Goal: Information Seeking & Learning: Find specific fact

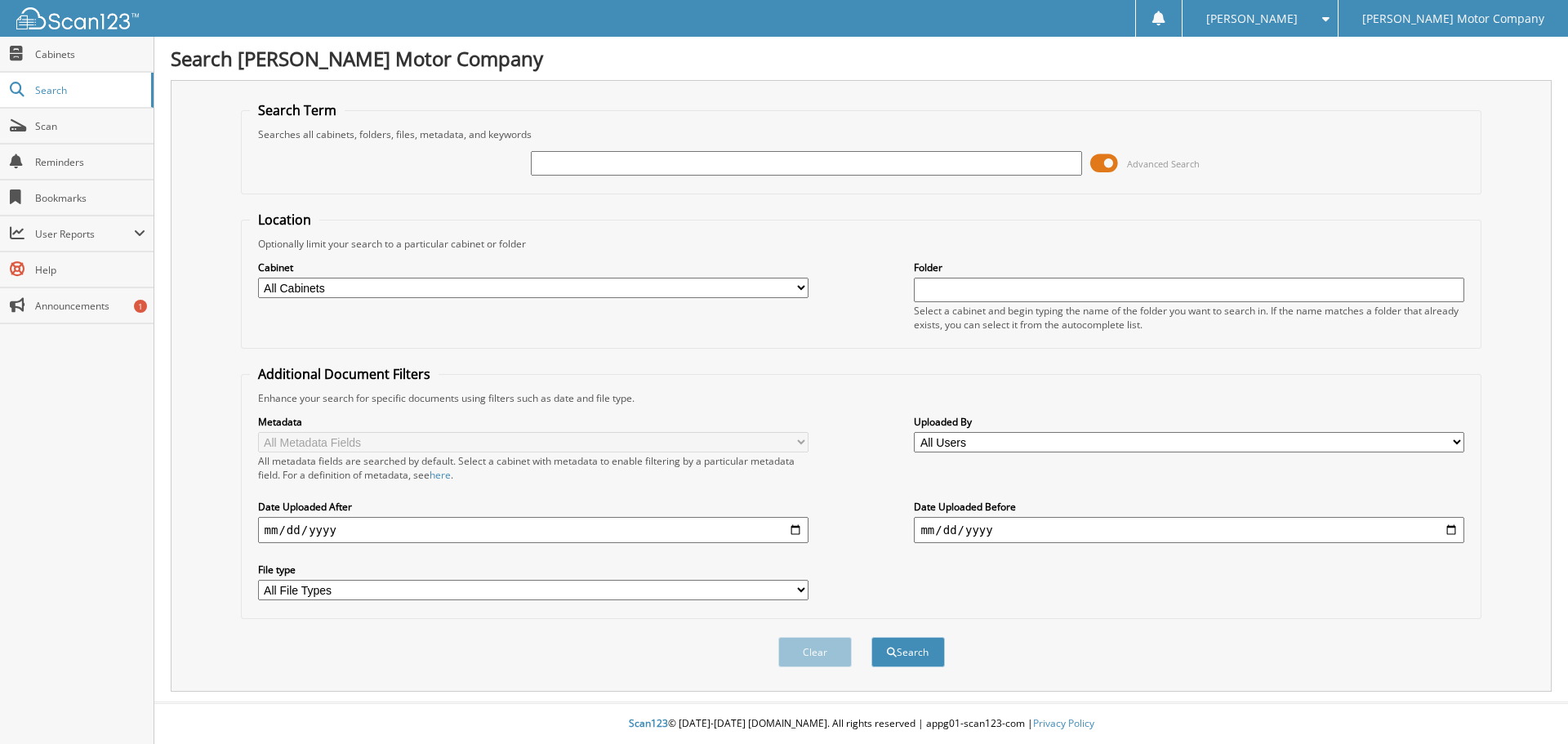
click at [587, 158] on input "text" at bounding box center [806, 163] width 550 height 25
type input "447816"
click at [871, 637] on button "Search" at bounding box center [908, 652] width 74 height 30
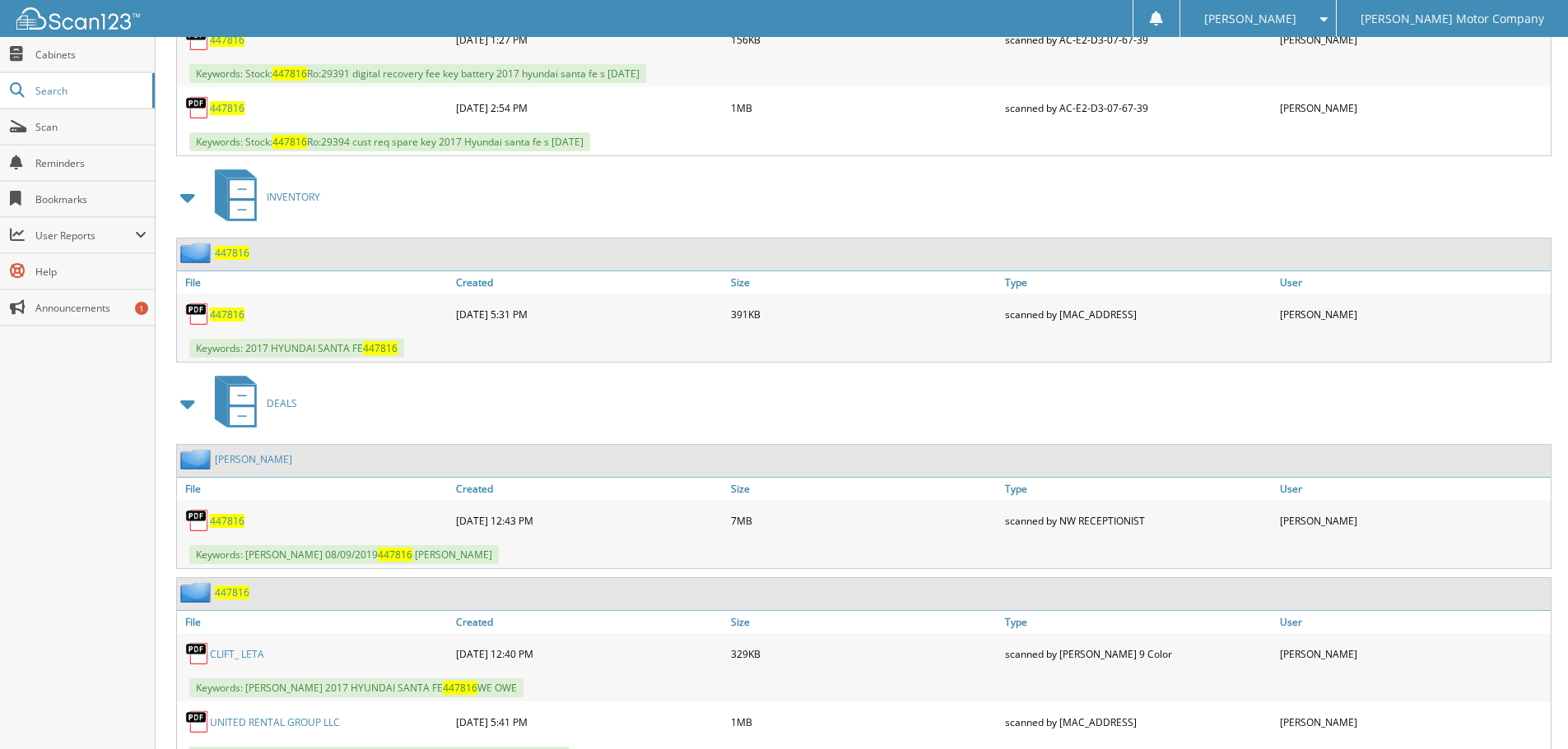
scroll to position [904, 0]
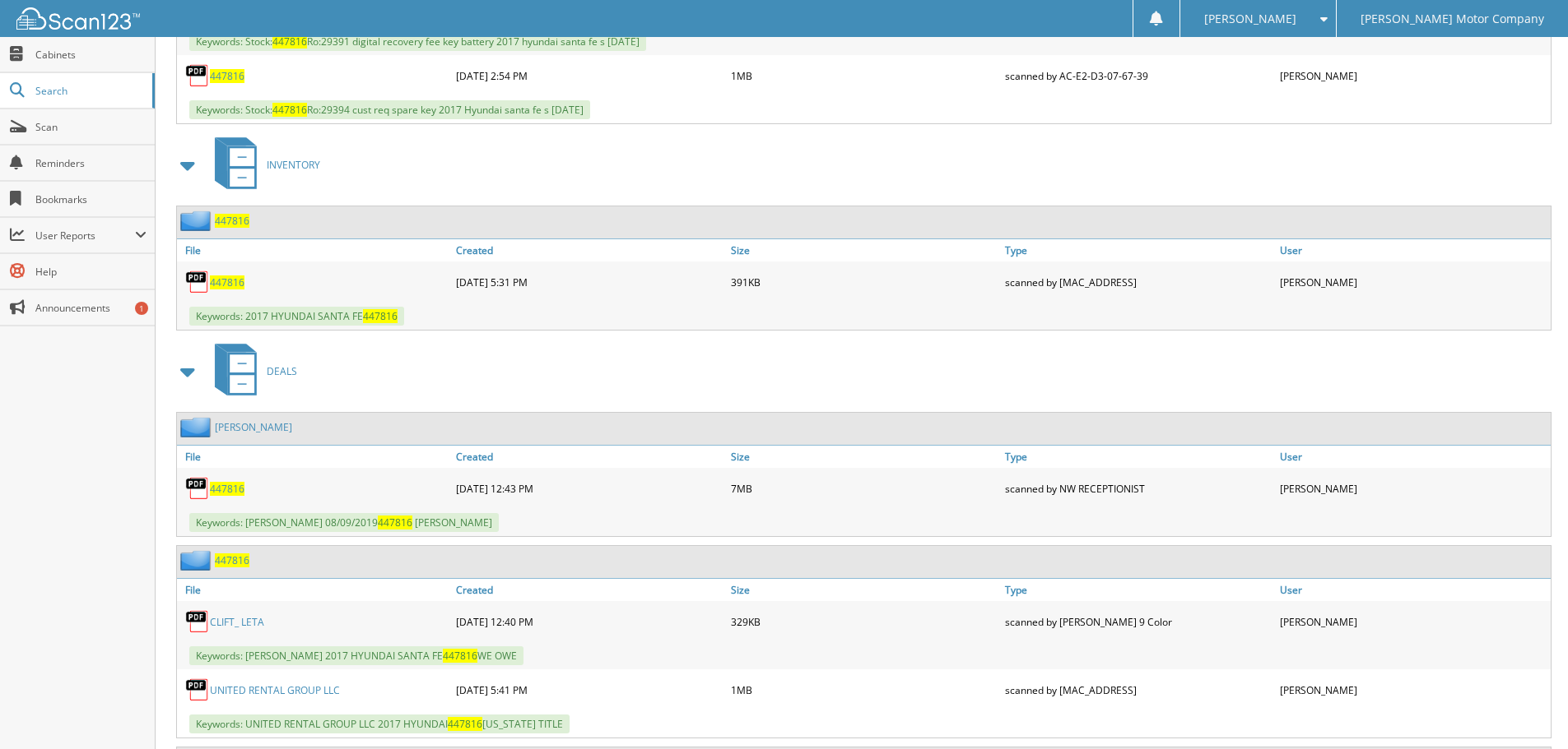
click at [217, 494] on span "447816" at bounding box center [227, 489] width 35 height 14
